Goal: Information Seeking & Learning: Check status

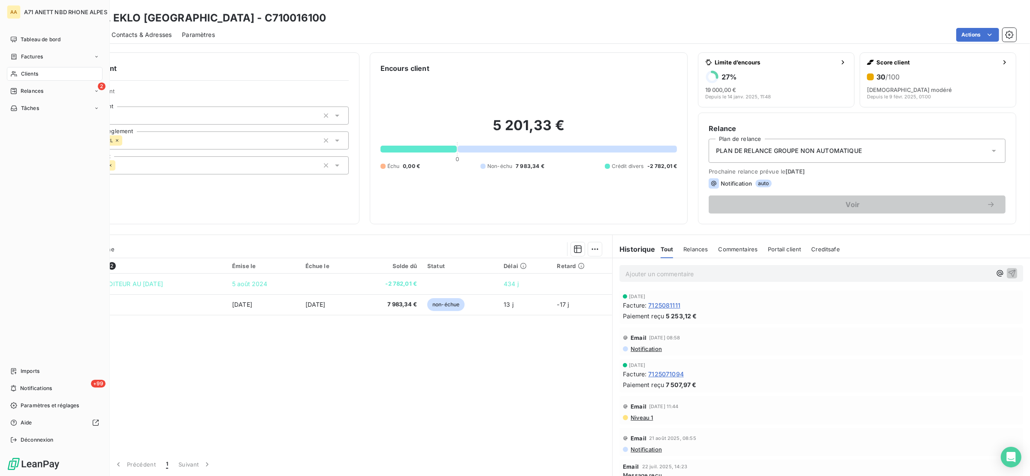
click at [32, 73] on span "Clients" at bounding box center [29, 74] width 17 height 8
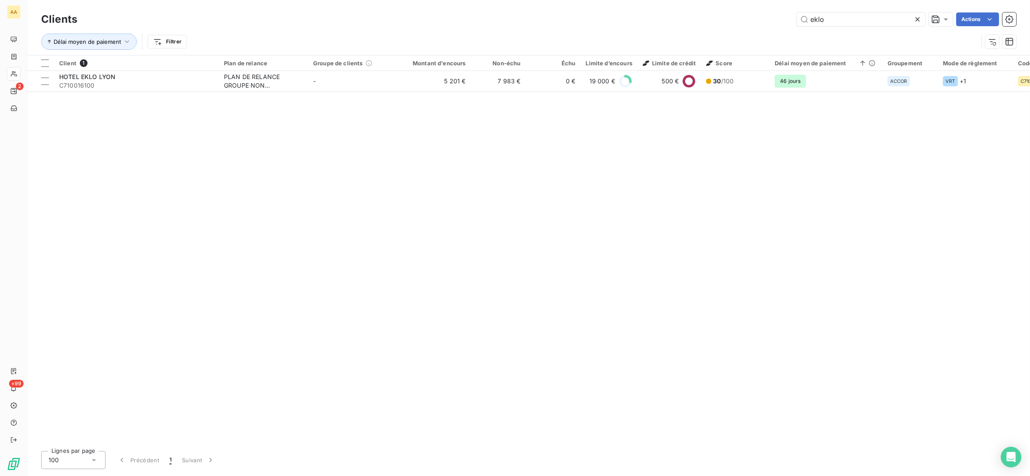
drag, startPoint x: 842, startPoint y: 19, endPoint x: 733, endPoint y: 11, distance: 108.5
click at [728, 2] on div "Clients eklo Actions Délai moyen de paiement Filtrer" at bounding box center [528, 27] width 1003 height 55
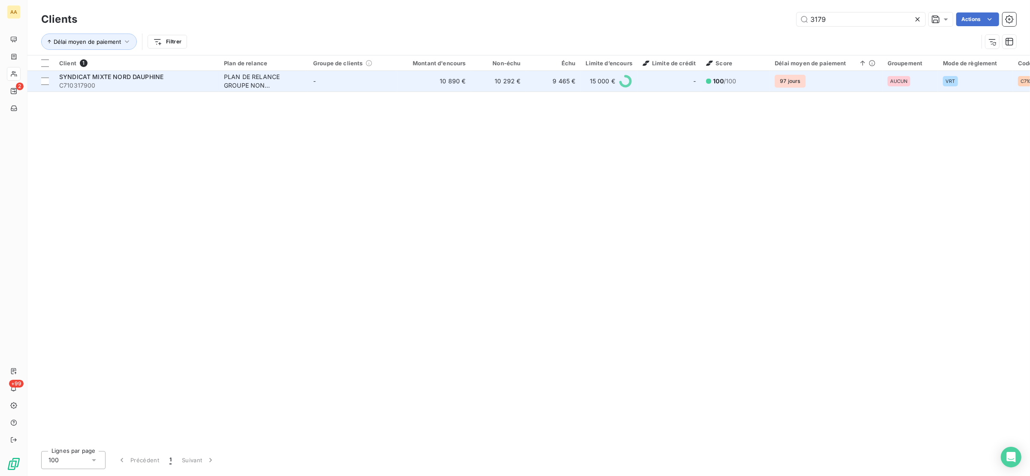
type input "3179"
click at [319, 87] on td "-" at bounding box center [352, 81] width 89 height 21
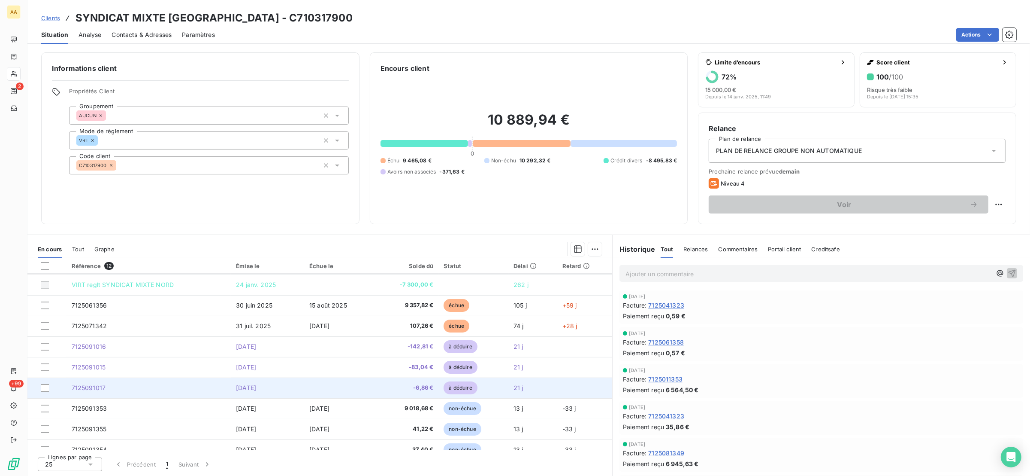
scroll to position [70, 0]
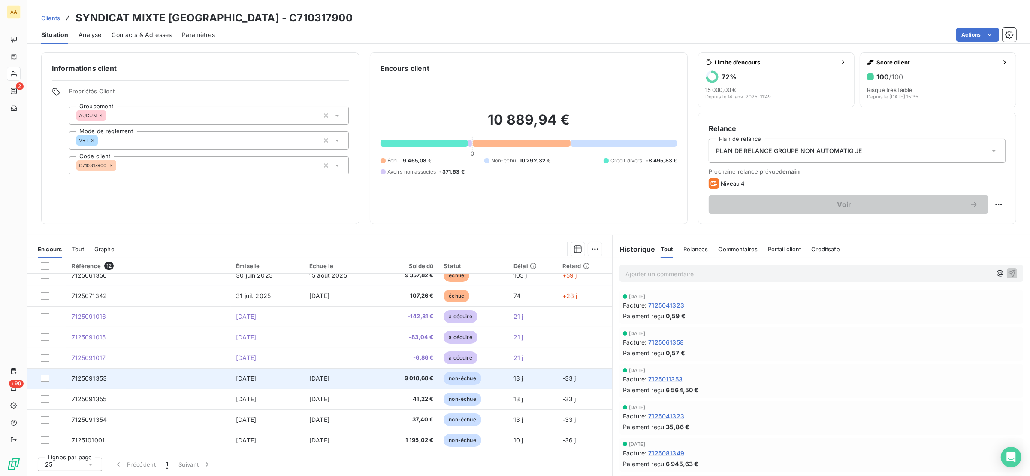
click at [183, 377] on td "7125091353" at bounding box center [149, 378] width 165 height 21
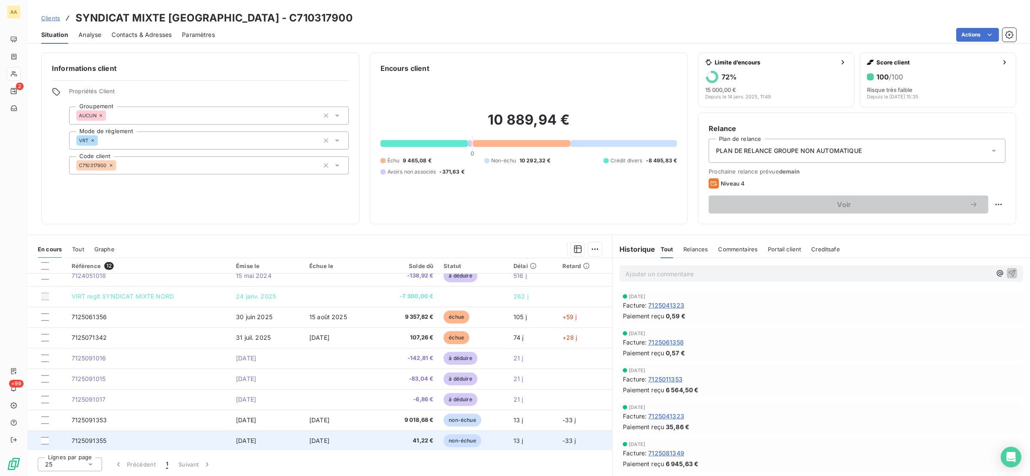
scroll to position [6, 0]
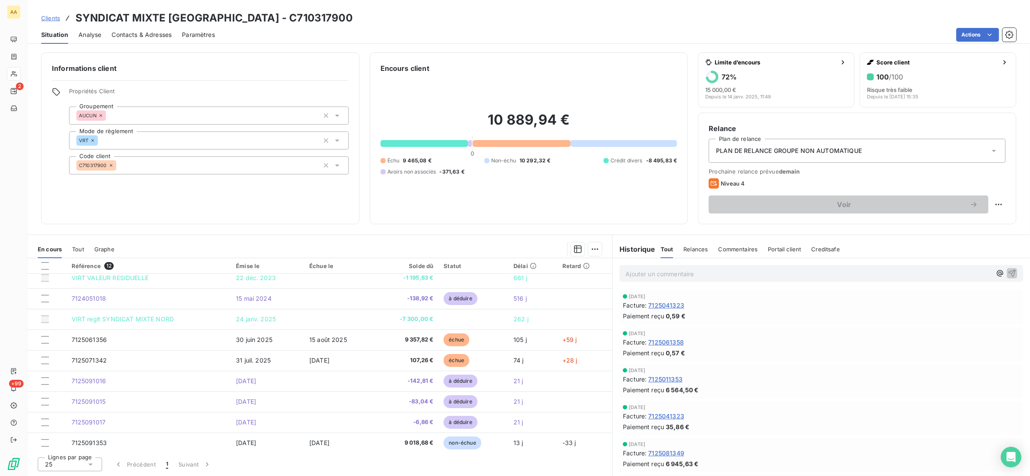
click at [83, 246] on span "Tout" at bounding box center [78, 248] width 12 height 7
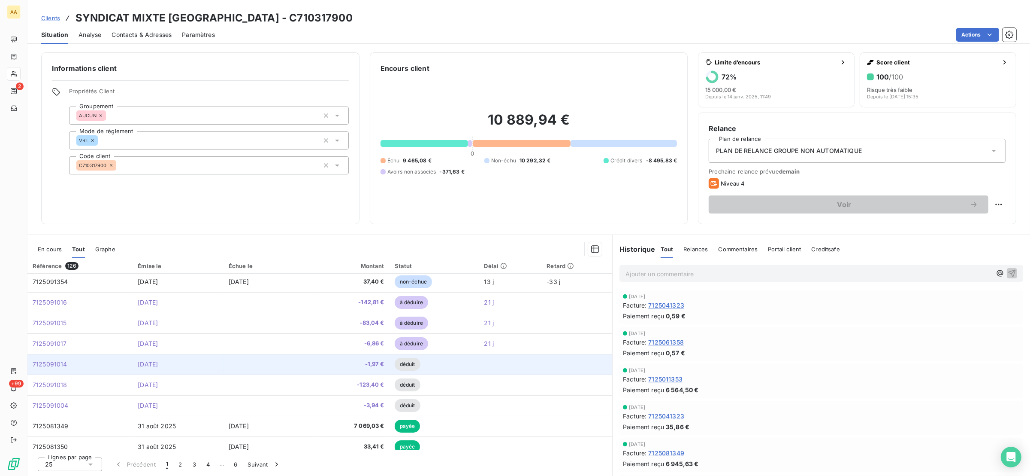
scroll to position [128, 0]
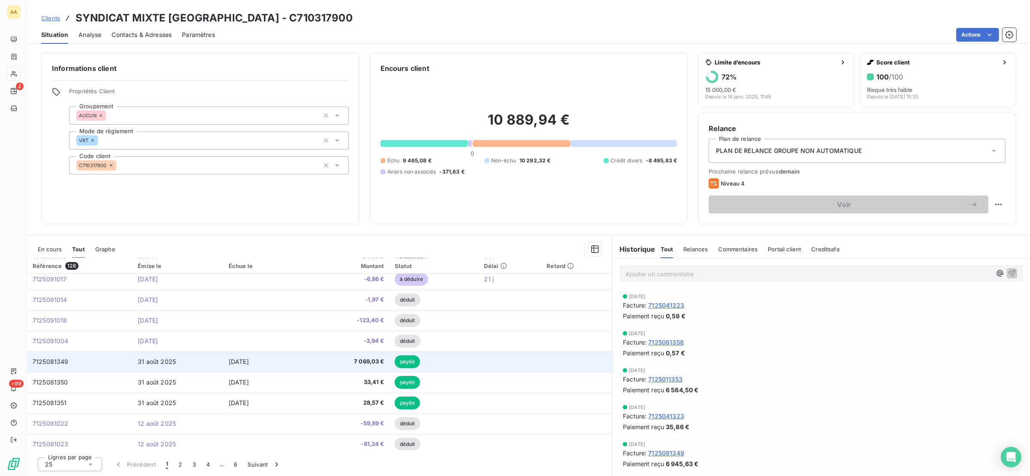
click at [119, 362] on td "7125081349" at bounding box center [79, 361] width 105 height 21
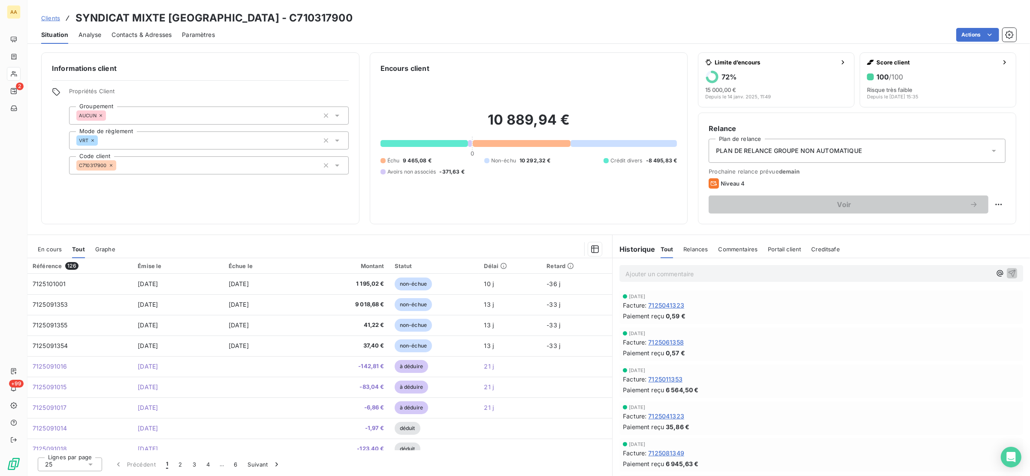
click at [44, 251] on span "En cours" at bounding box center [50, 248] width 24 height 7
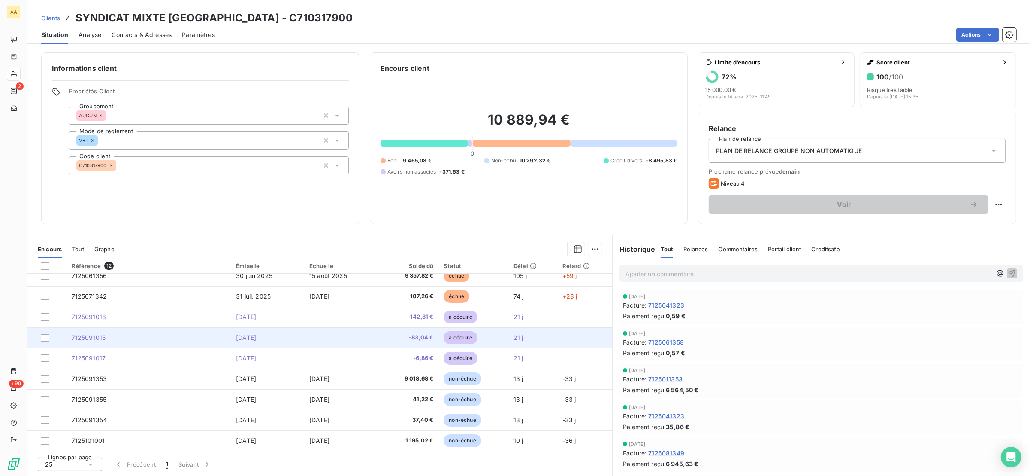
scroll to position [70, 0]
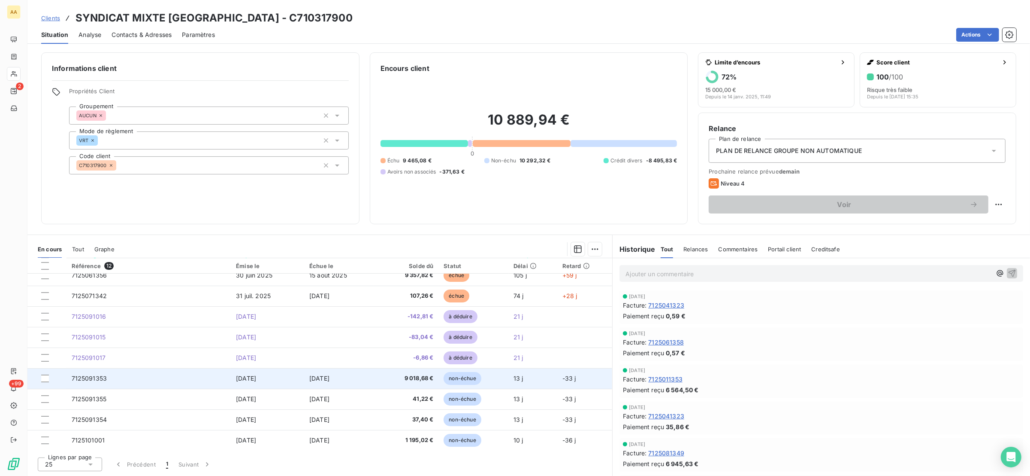
click at [121, 373] on td "7125091353" at bounding box center [149, 378] width 165 height 21
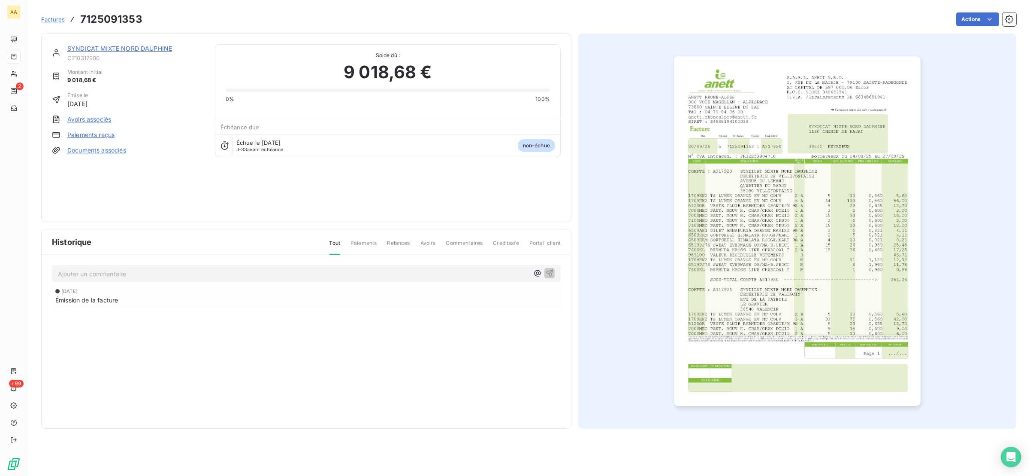
click at [804, 239] on img "button" at bounding box center [797, 230] width 247 height 349
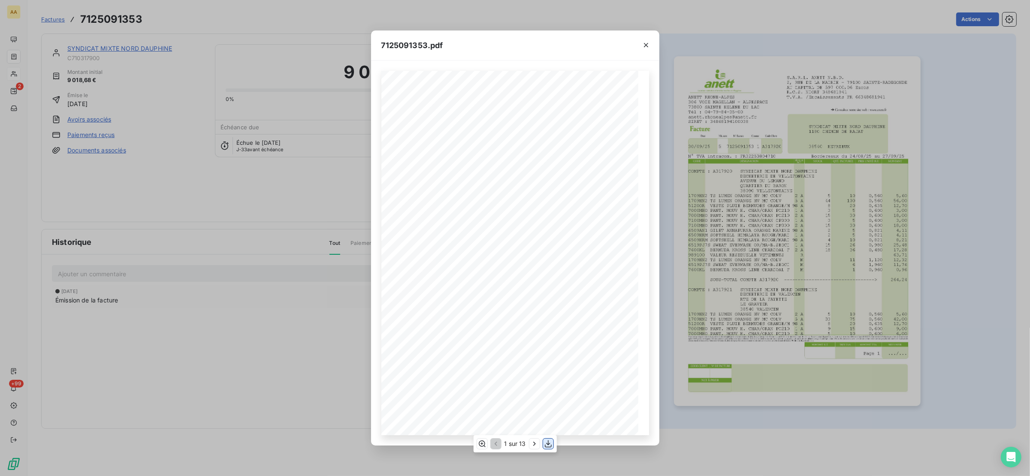
click at [548, 440] on icon "button" at bounding box center [548, 443] width 9 height 9
click at [647, 42] on icon "button" at bounding box center [646, 45] width 9 height 9
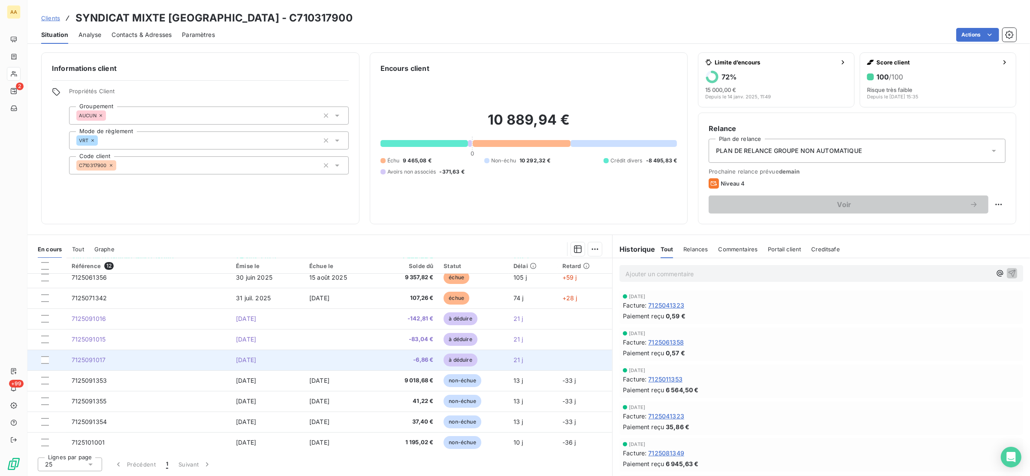
scroll to position [70, 0]
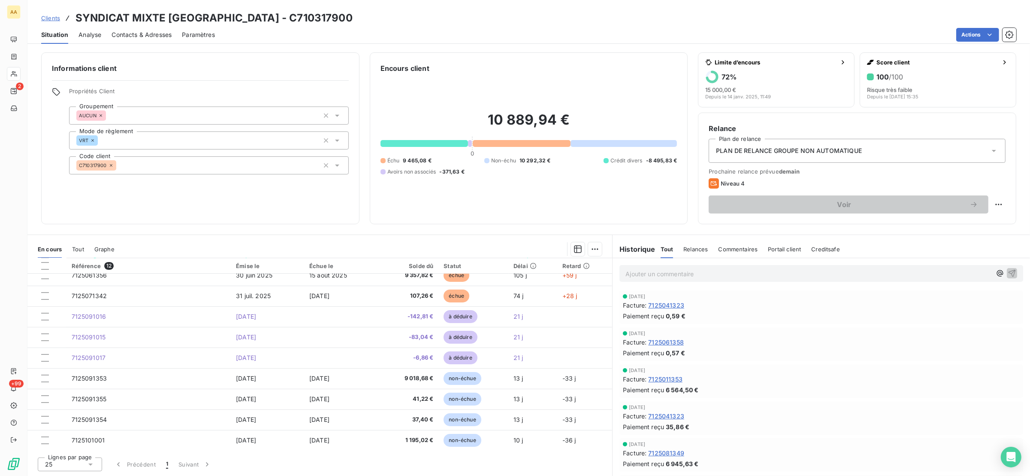
click at [76, 245] on span "Tout" at bounding box center [78, 248] width 12 height 7
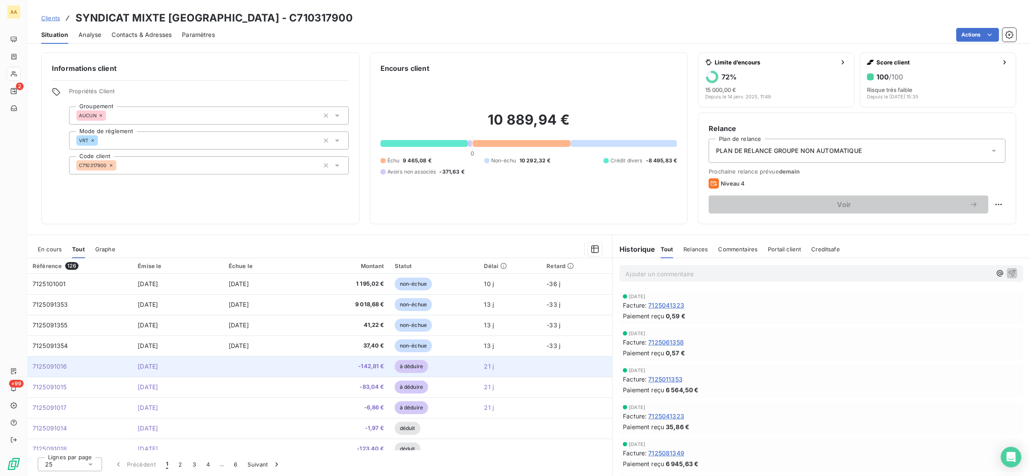
scroll to position [64, 0]
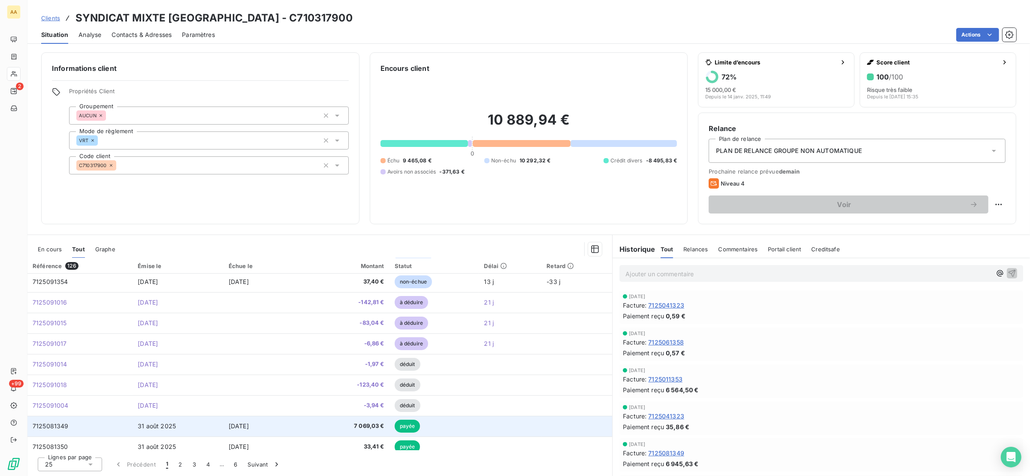
click at [70, 421] on td "7125081349" at bounding box center [79, 425] width 105 height 21
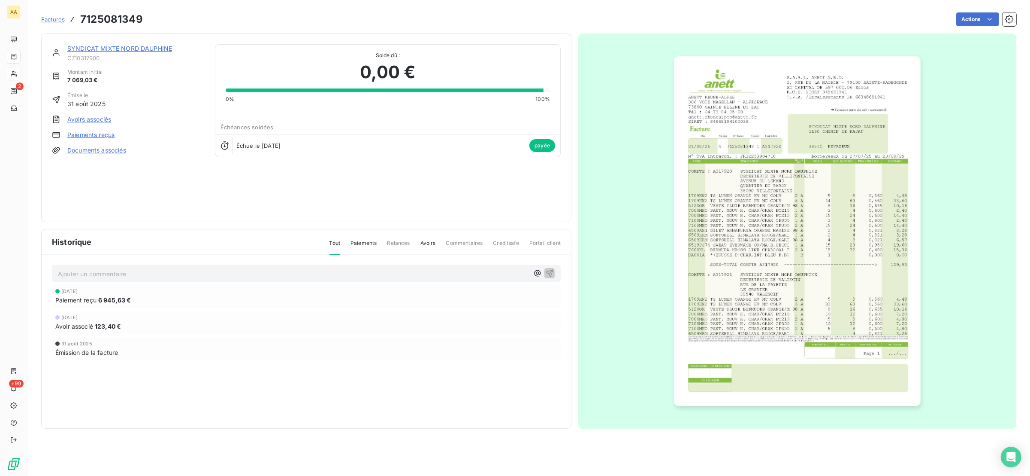
click at [881, 169] on img "button" at bounding box center [797, 230] width 247 height 349
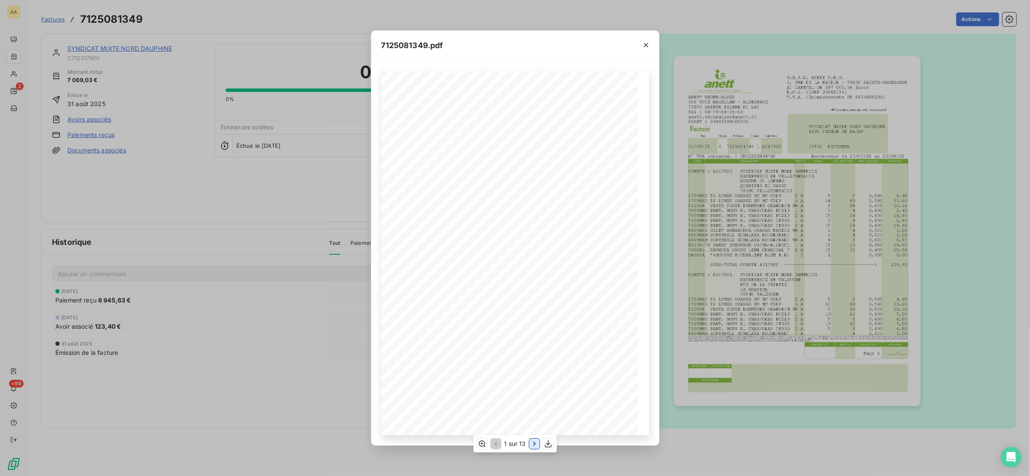
click at [530, 441] on icon "button" at bounding box center [534, 443] width 9 height 9
click at [531, 441] on icon "button" at bounding box center [535, 443] width 9 height 9
click at [531, 442] on icon "button" at bounding box center [535, 443] width 9 height 9
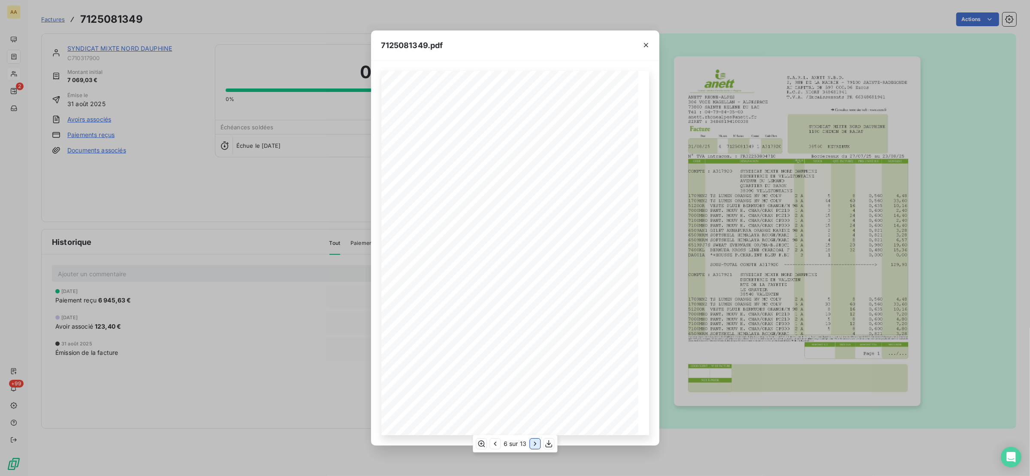
click at [534, 441] on icon "button" at bounding box center [535, 443] width 9 height 9
click at [533, 443] on icon "button" at bounding box center [535, 443] width 9 height 9
click at [533, 443] on icon "button" at bounding box center [536, 443] width 9 height 9
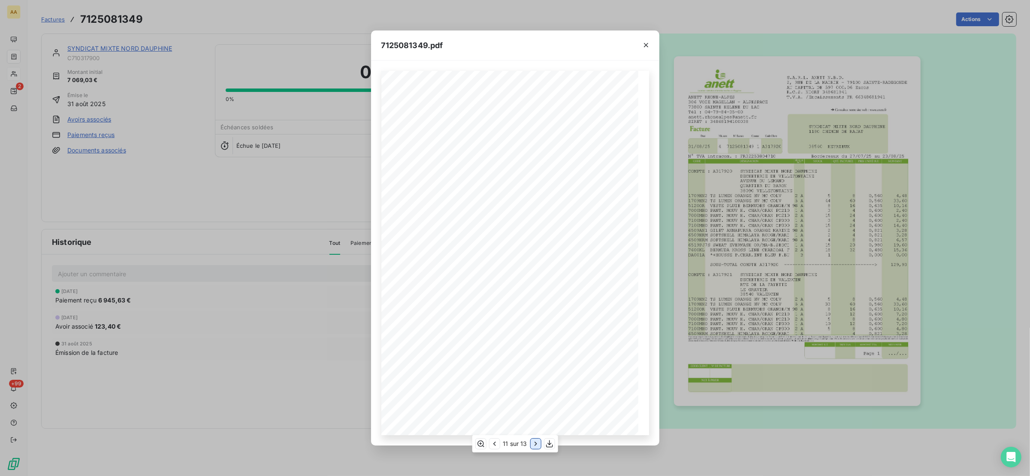
click at [533, 443] on icon "button" at bounding box center [536, 443] width 9 height 9
click at [639, 42] on button "button" at bounding box center [646, 45] width 14 height 14
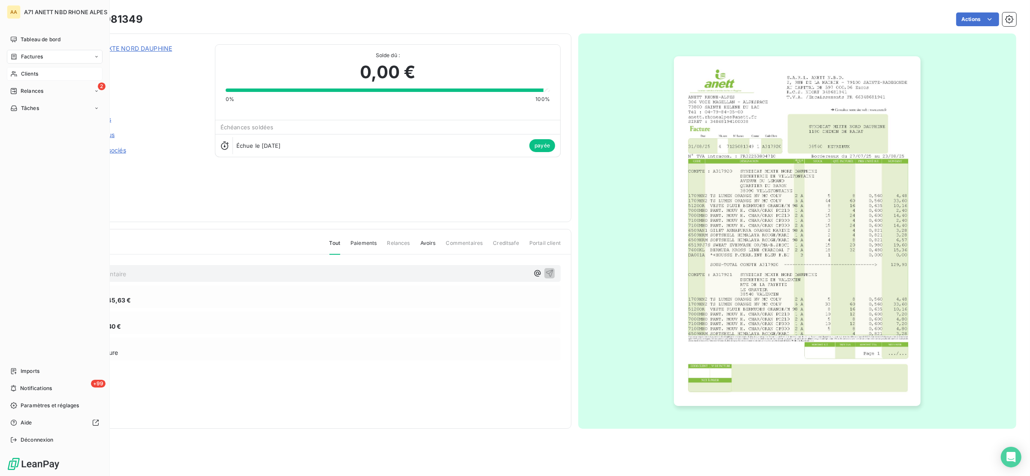
click at [17, 72] on icon at bounding box center [13, 73] width 7 height 7
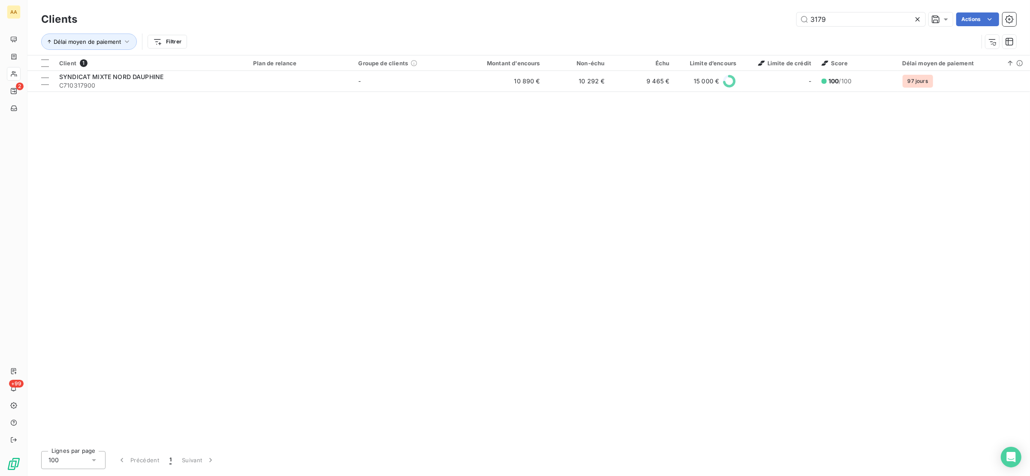
drag, startPoint x: 851, startPoint y: 21, endPoint x: 754, endPoint y: 1, distance: 98.6
click at [766, 18] on div "3179 Actions" at bounding box center [552, 19] width 929 height 14
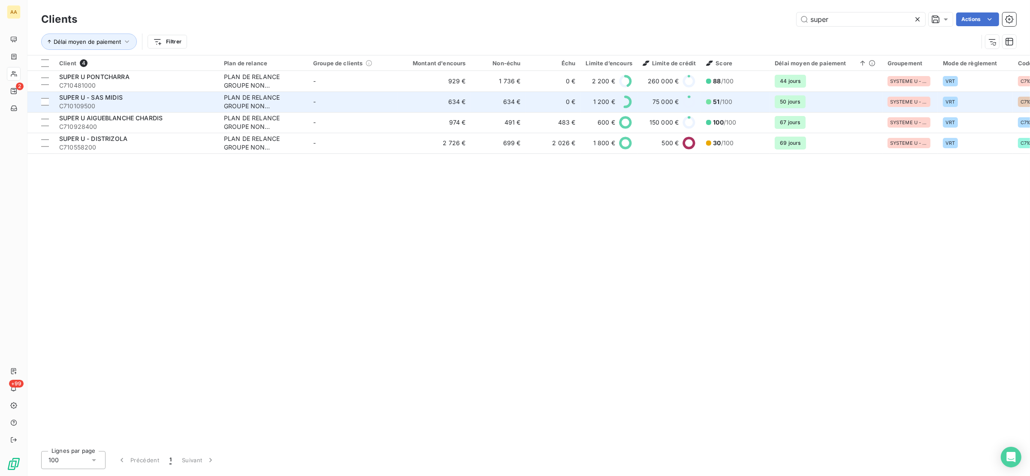
type input "super"
click at [170, 104] on span "C710109500" at bounding box center [136, 106] width 154 height 9
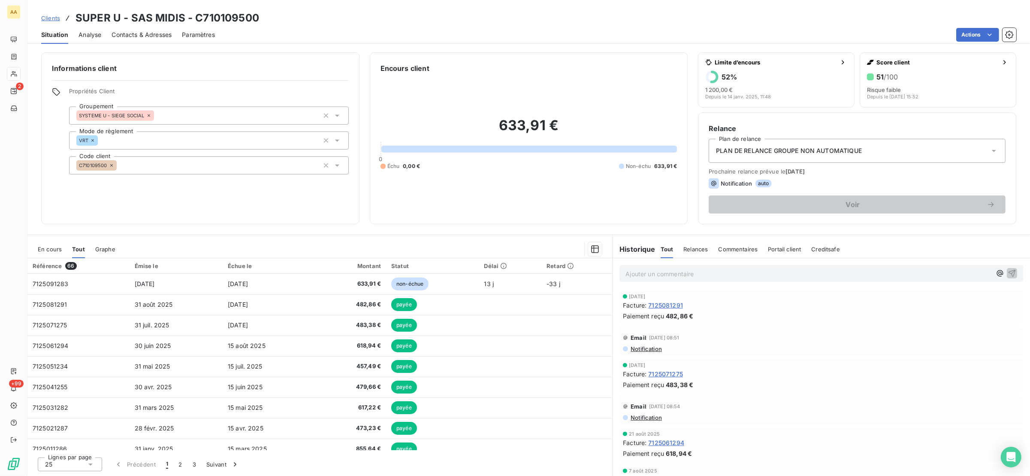
click at [36, 244] on div "En cours Tout Graphe" at bounding box center [319, 249] width 585 height 18
click at [39, 250] on span "En cours" at bounding box center [50, 248] width 24 height 7
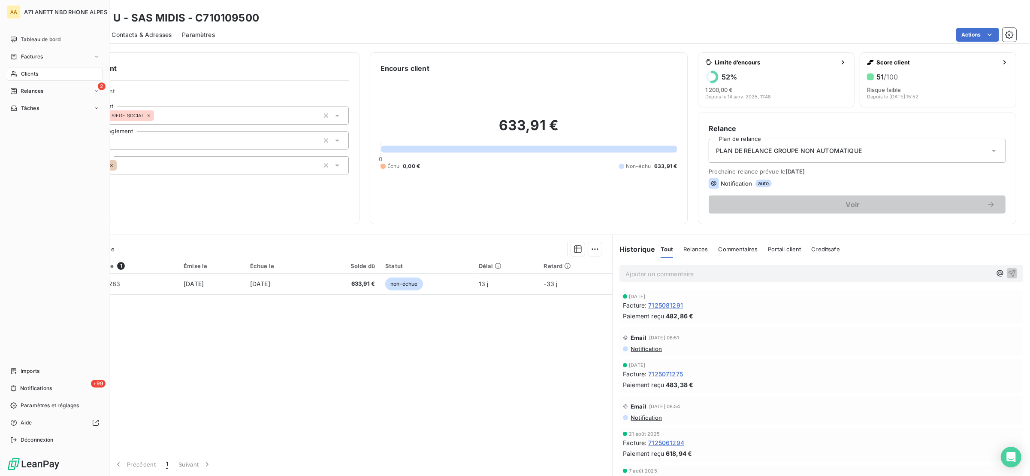
click at [16, 71] on icon at bounding box center [13, 73] width 7 height 7
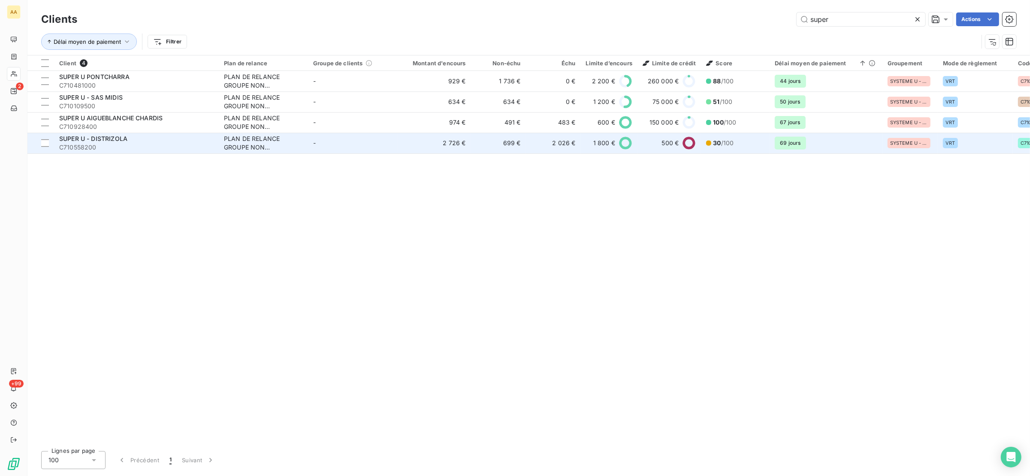
click at [140, 145] on span "C710558200" at bounding box center [136, 147] width 154 height 9
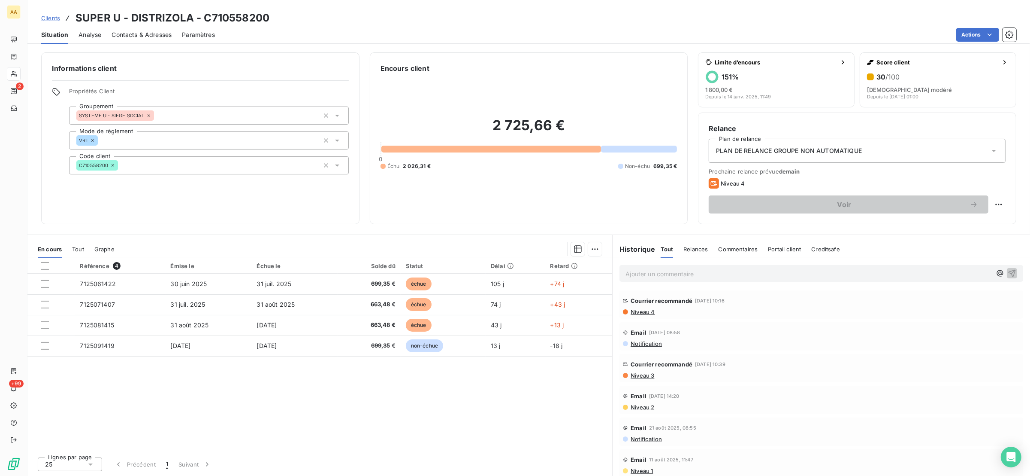
click at [650, 376] on span "Niveau 3" at bounding box center [642, 375] width 24 height 7
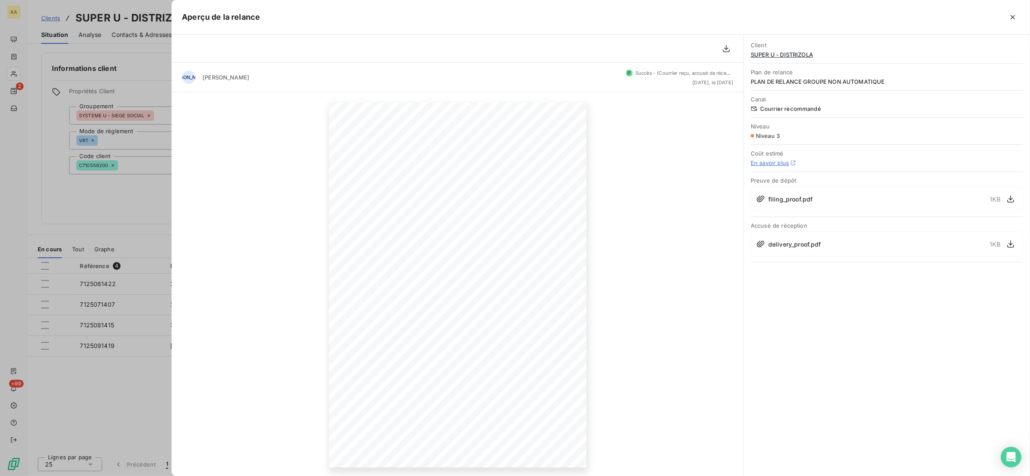
click at [91, 189] on div at bounding box center [515, 238] width 1030 height 476
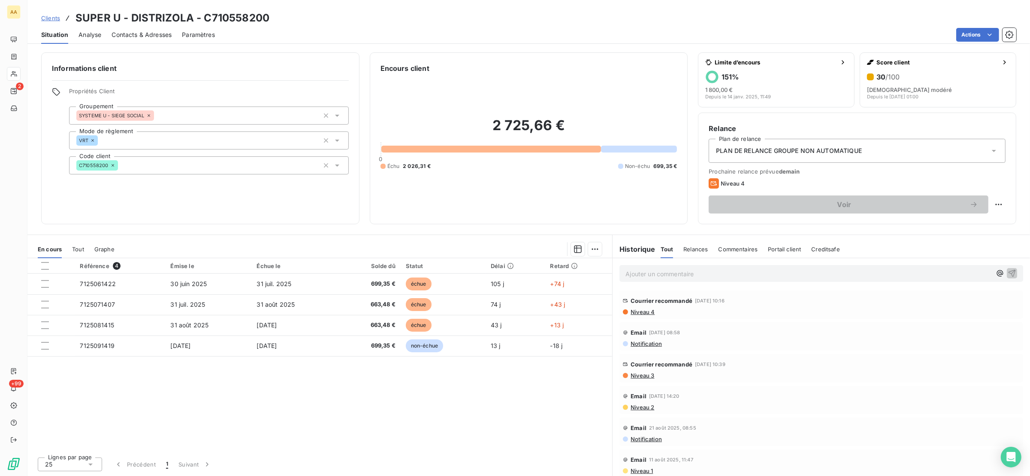
click at [646, 308] on span "Niveau 4" at bounding box center [642, 311] width 25 height 7
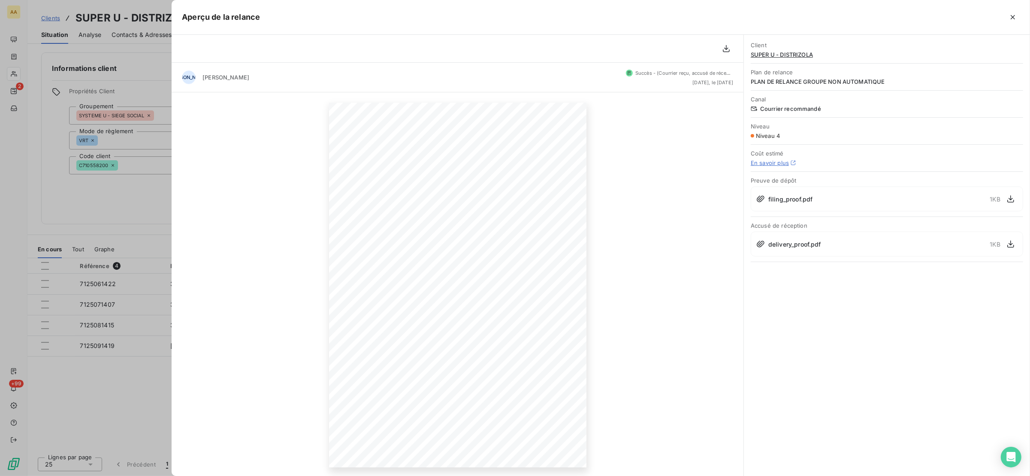
click at [134, 207] on div at bounding box center [515, 238] width 1030 height 476
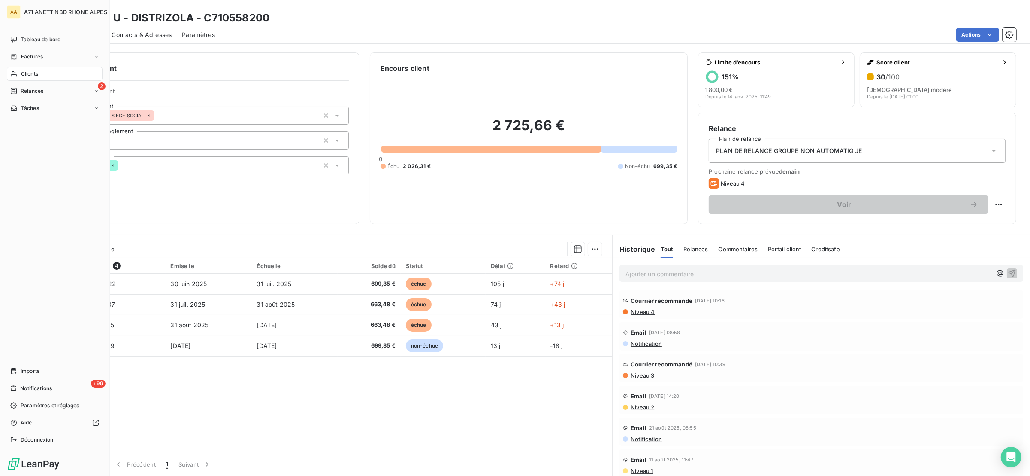
click at [37, 71] on span "Clients" at bounding box center [29, 74] width 17 height 8
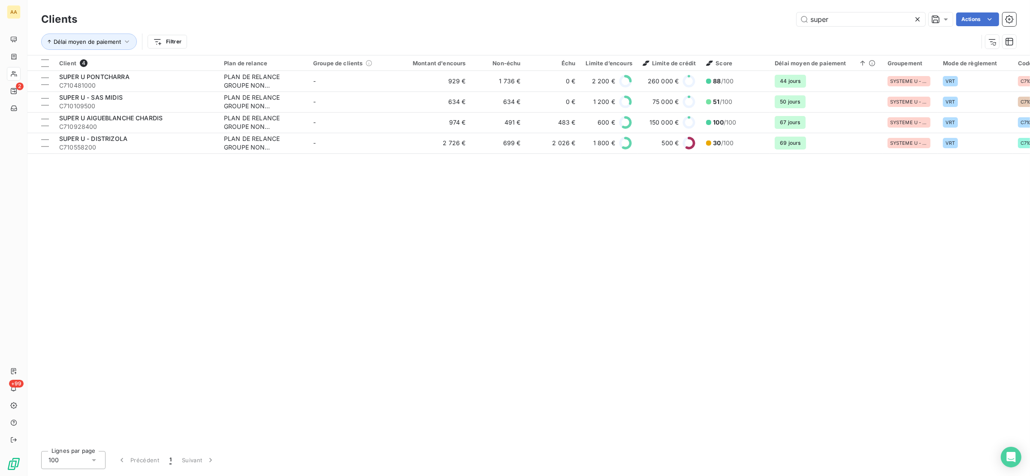
drag, startPoint x: 860, startPoint y: 17, endPoint x: 672, endPoint y: 7, distance: 188.2
click at [672, 6] on div "Clients super Actions Délai moyen de paiement Filtrer" at bounding box center [528, 27] width 1003 height 55
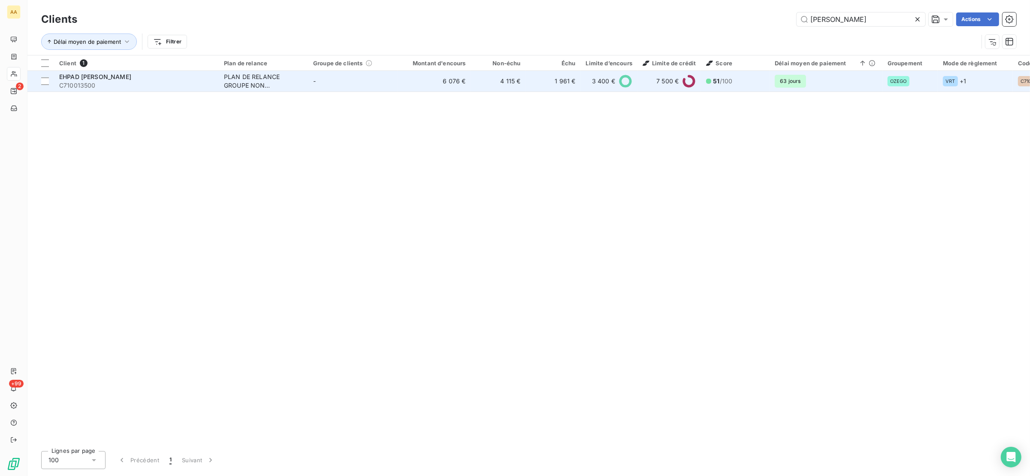
type input "[PERSON_NAME]"
click at [173, 82] on span "C710013500" at bounding box center [136, 85] width 154 height 9
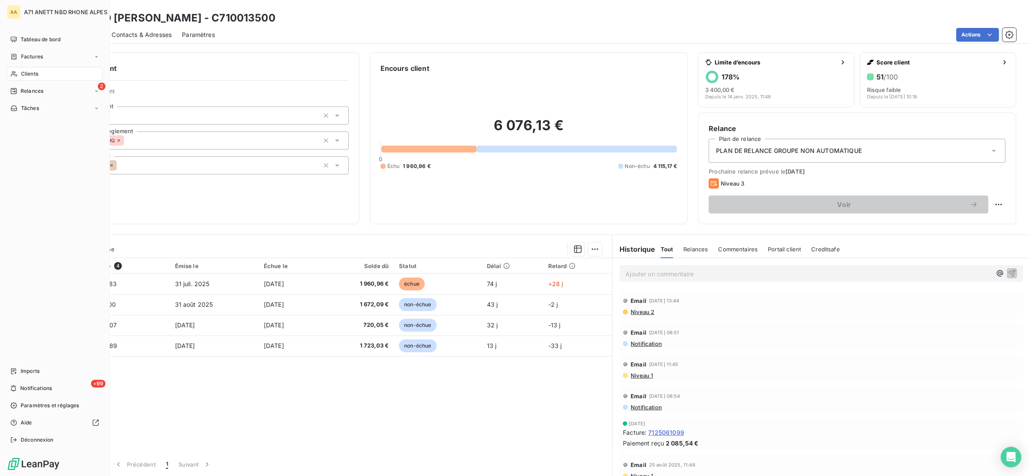
click at [22, 77] on div "Clients" at bounding box center [55, 74] width 96 height 14
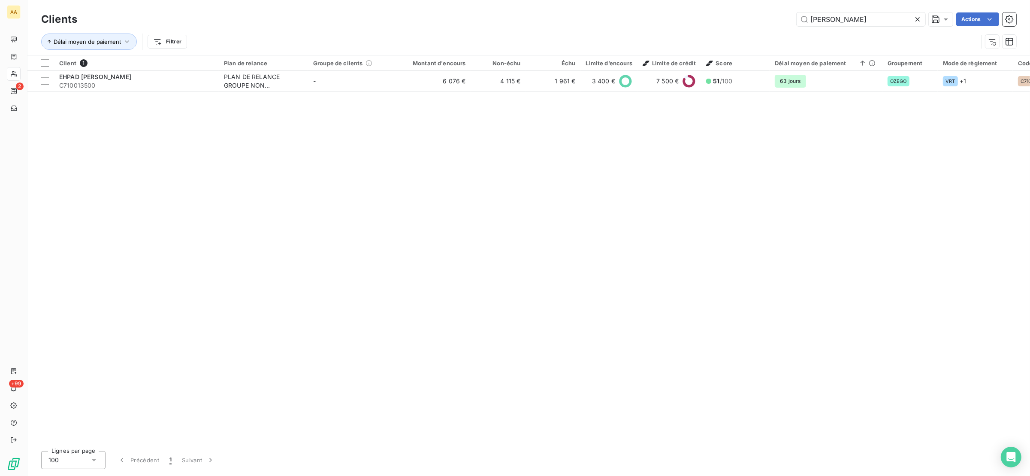
drag, startPoint x: 869, startPoint y: 17, endPoint x: 728, endPoint y: 28, distance: 141.7
click at [730, 22] on div "[PERSON_NAME] Actions" at bounding box center [552, 19] width 929 height 14
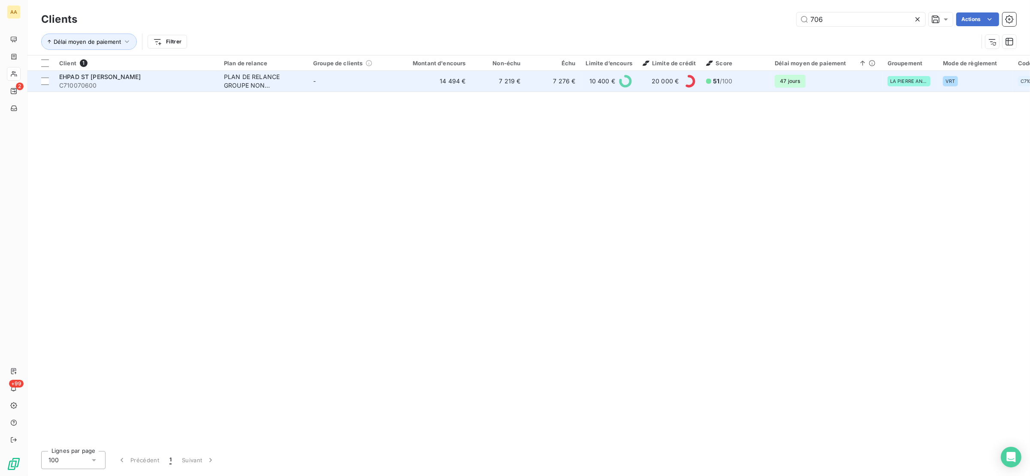
type input "706"
click at [113, 78] on span "EHPAD ST [PERSON_NAME]" at bounding box center [100, 76] width 82 height 7
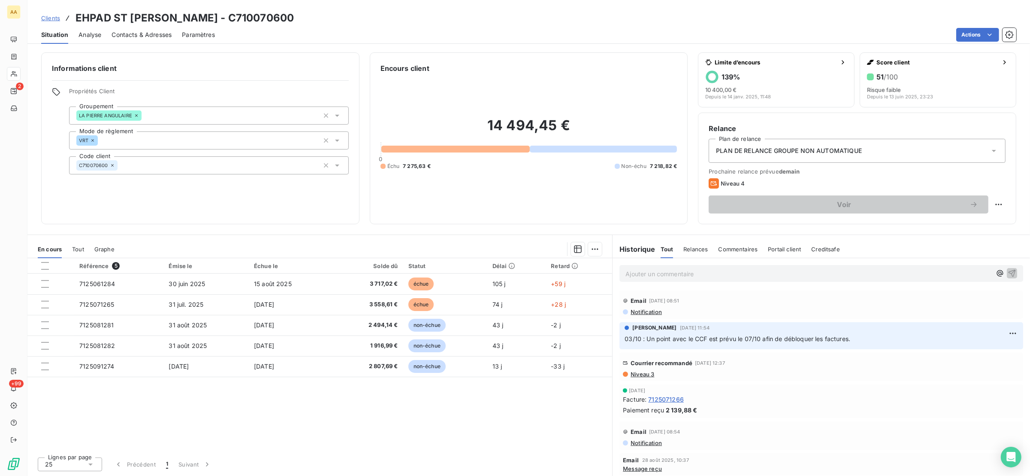
click at [78, 250] on span "Tout" at bounding box center [78, 248] width 12 height 7
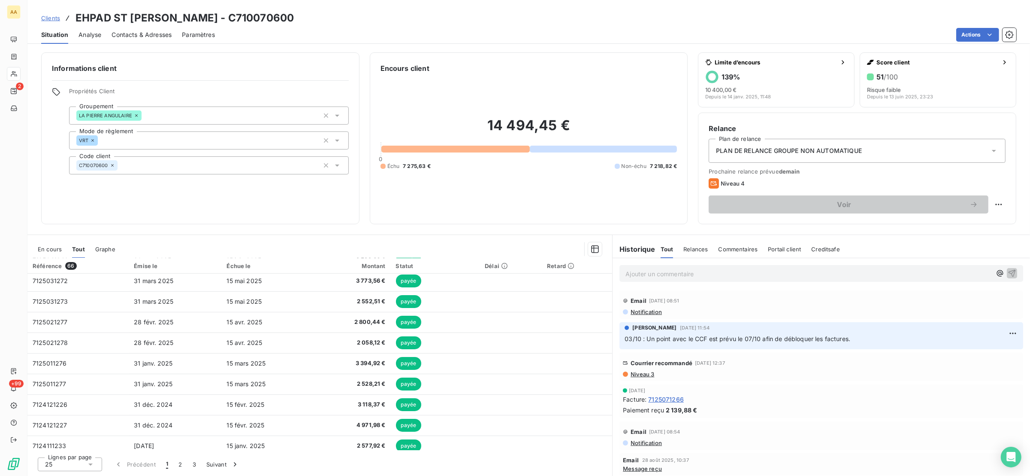
scroll to position [338, 0]
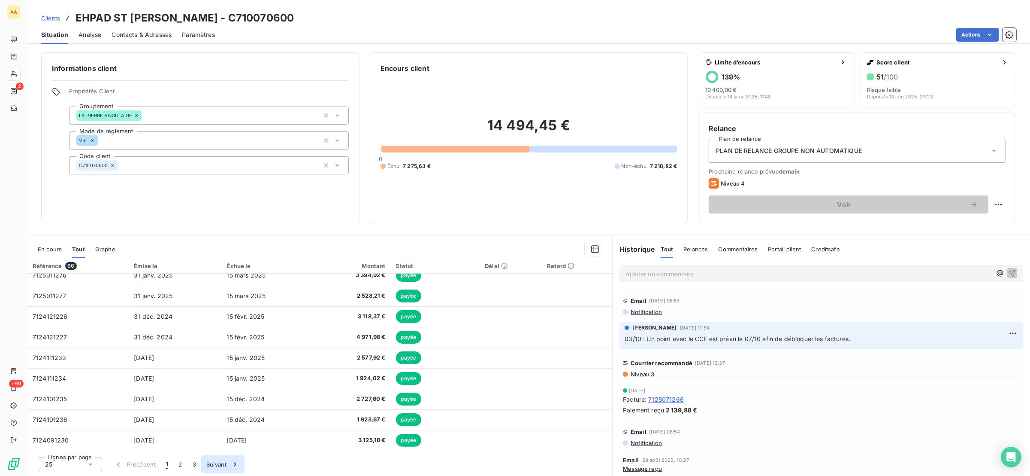
click at [221, 463] on button "Suivant" at bounding box center [222, 464] width 43 height 18
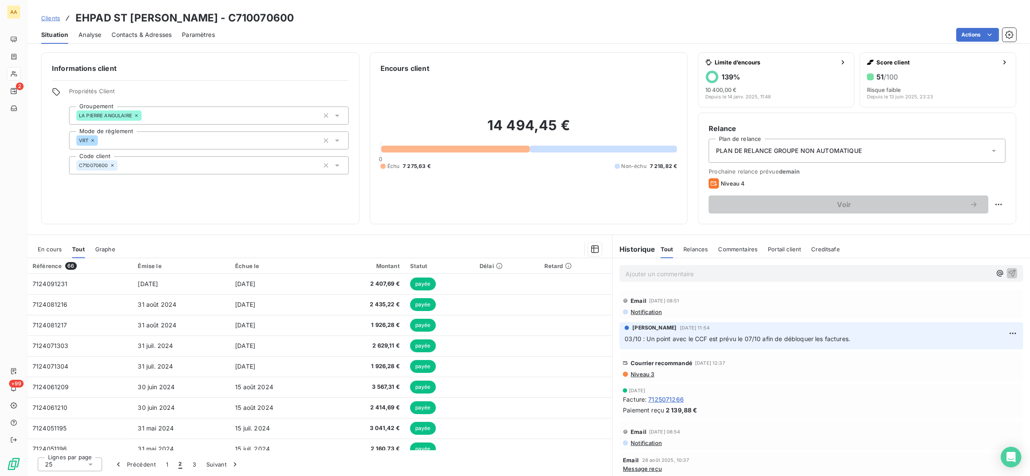
click at [220, 463] on button "Suivant" at bounding box center [222, 464] width 43 height 18
click at [194, 465] on span "3" at bounding box center [194, 464] width 3 height 9
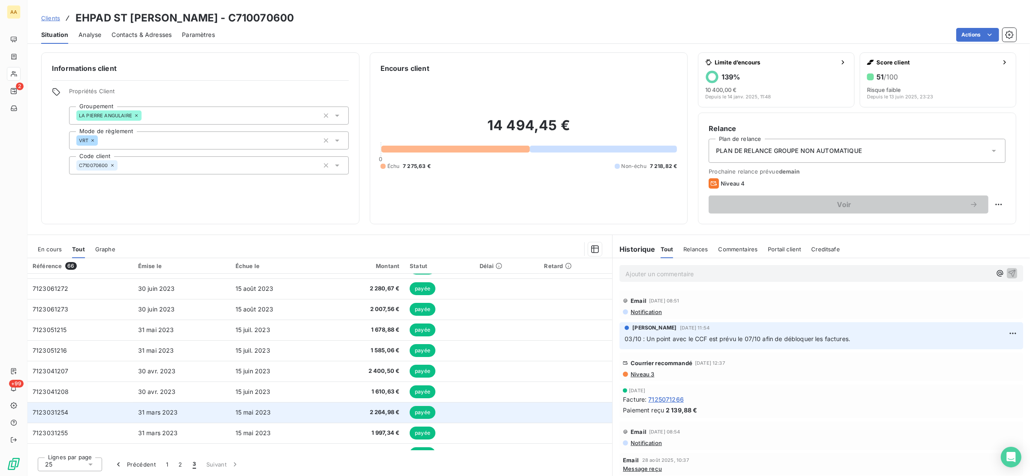
scroll to position [153, 0]
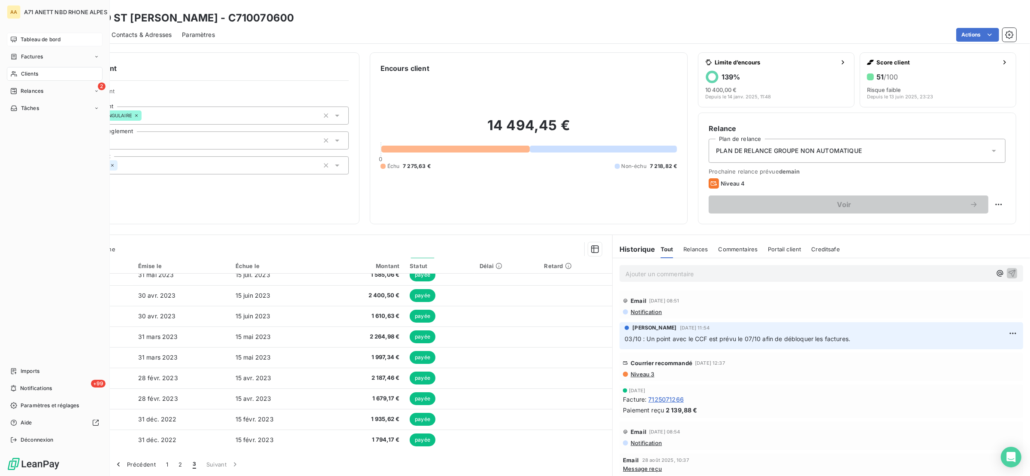
click at [47, 36] on span "Tableau de bord" at bounding box center [41, 40] width 40 height 8
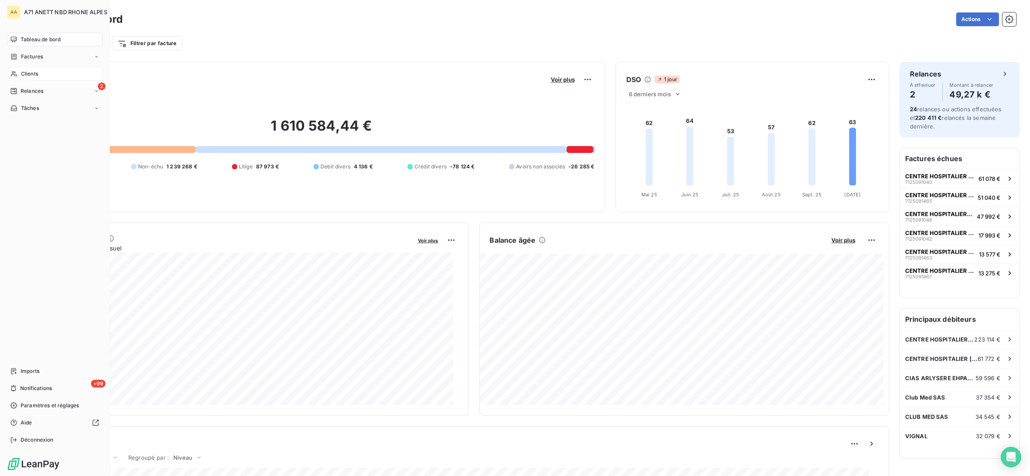
click at [17, 78] on div "Clients" at bounding box center [55, 74] width 96 height 14
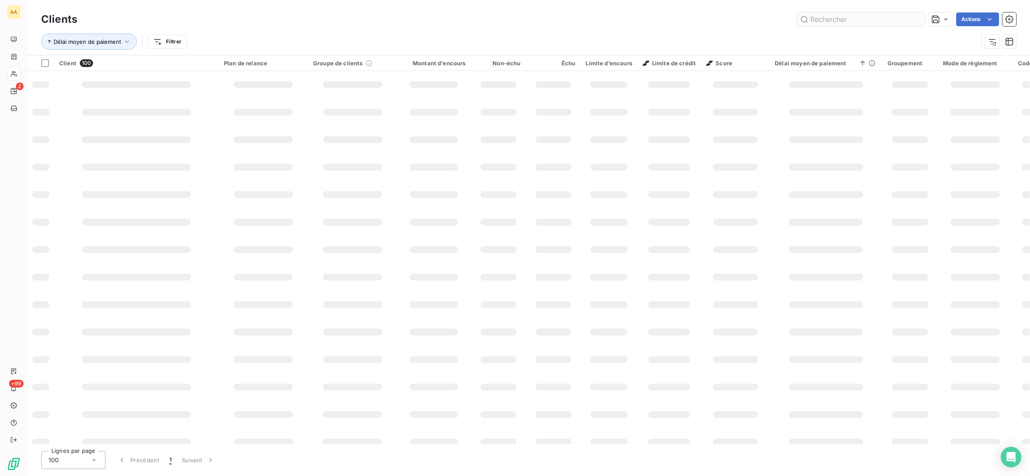
click at [838, 14] on input "text" at bounding box center [861, 19] width 129 height 14
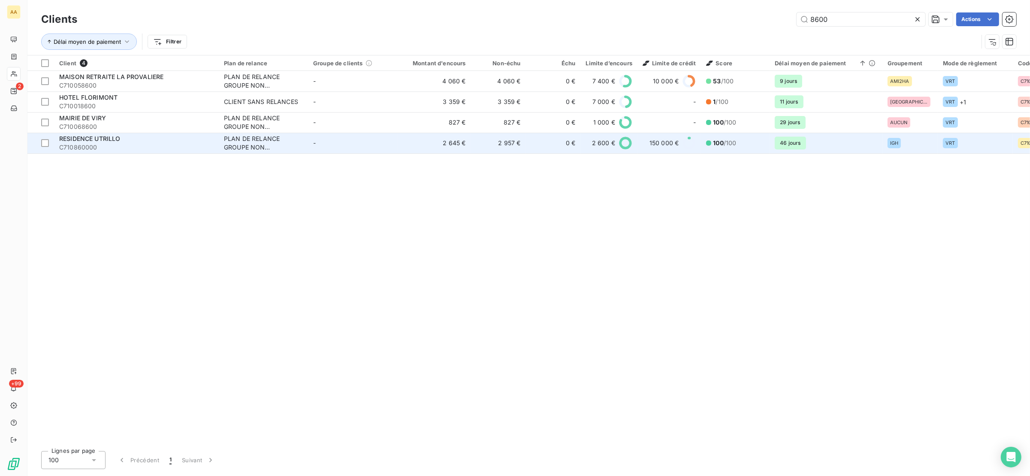
type input "8600"
click at [116, 138] on span "RESIDENCE UTRILLO" at bounding box center [89, 138] width 61 height 7
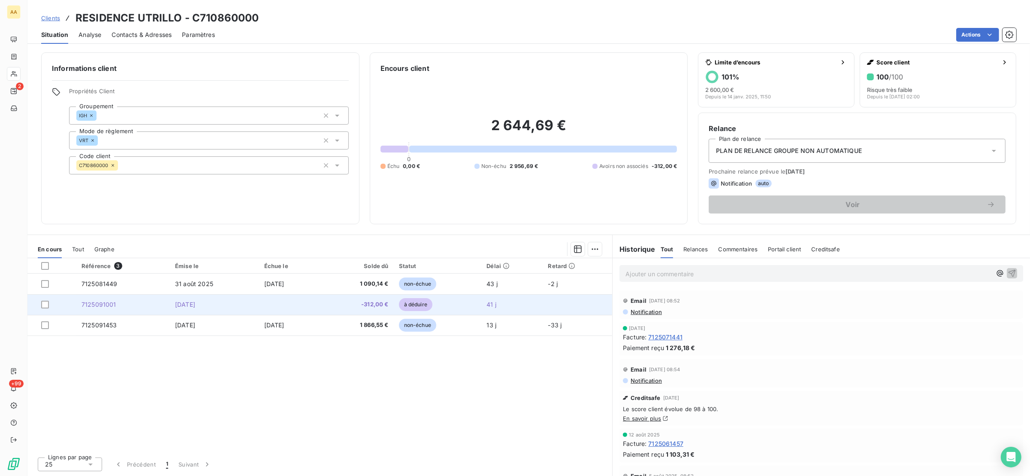
click at [367, 303] on span "-312,00 €" at bounding box center [357, 304] width 61 height 9
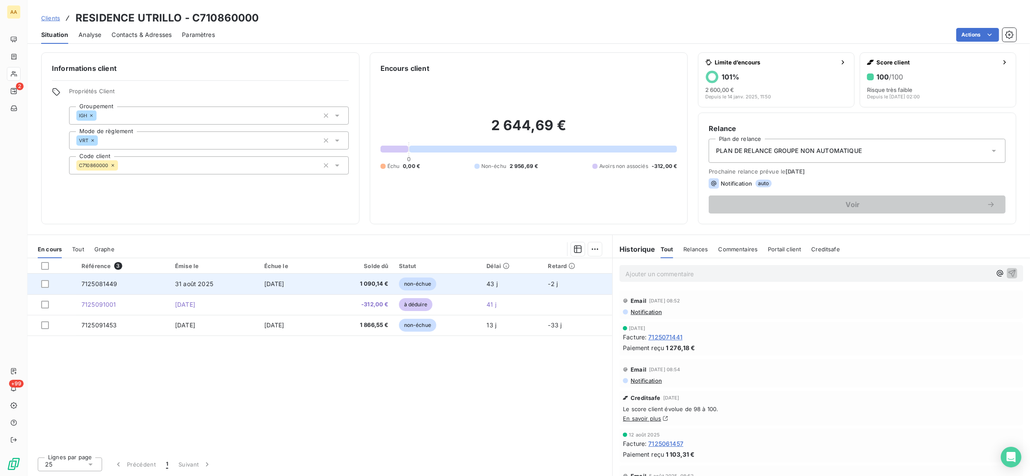
click at [349, 280] on span "1 090,14 €" at bounding box center [357, 283] width 61 height 9
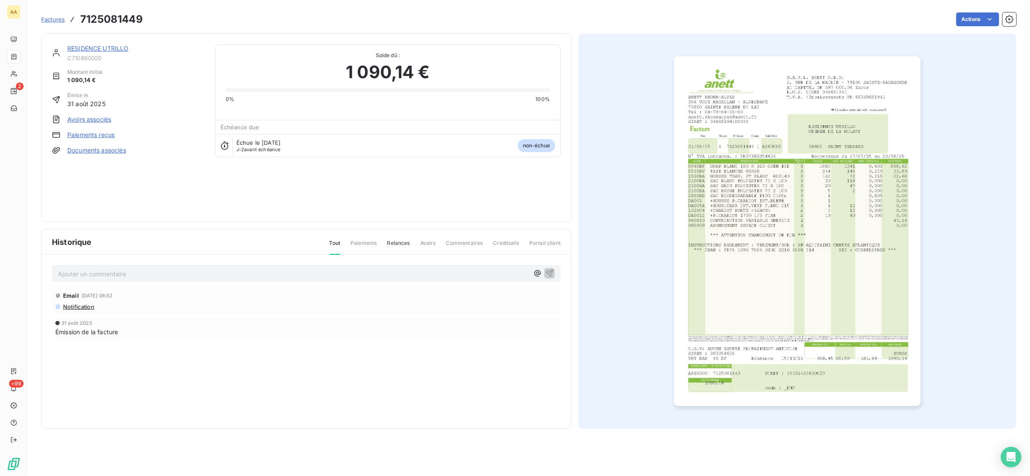
click at [736, 202] on img "button" at bounding box center [797, 230] width 247 height 349
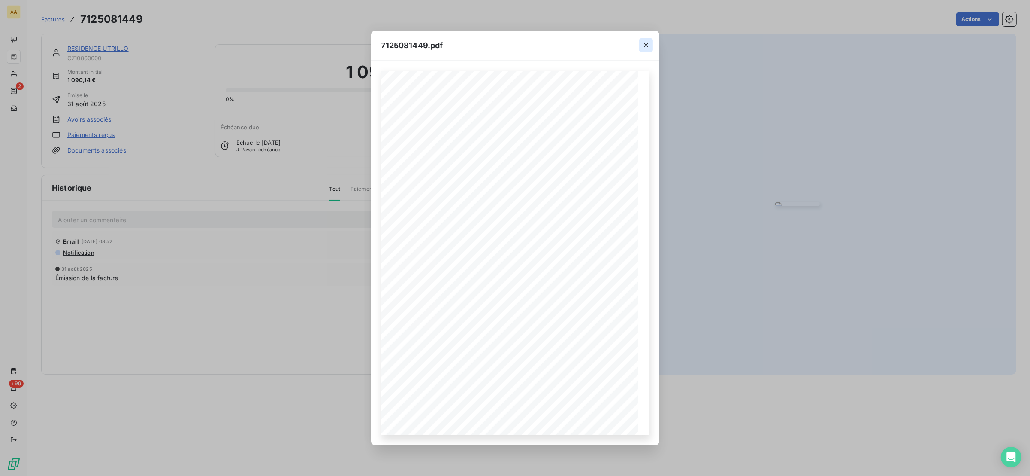
click at [647, 41] on icon "button" at bounding box center [646, 45] width 9 height 9
